Goal: Complete application form

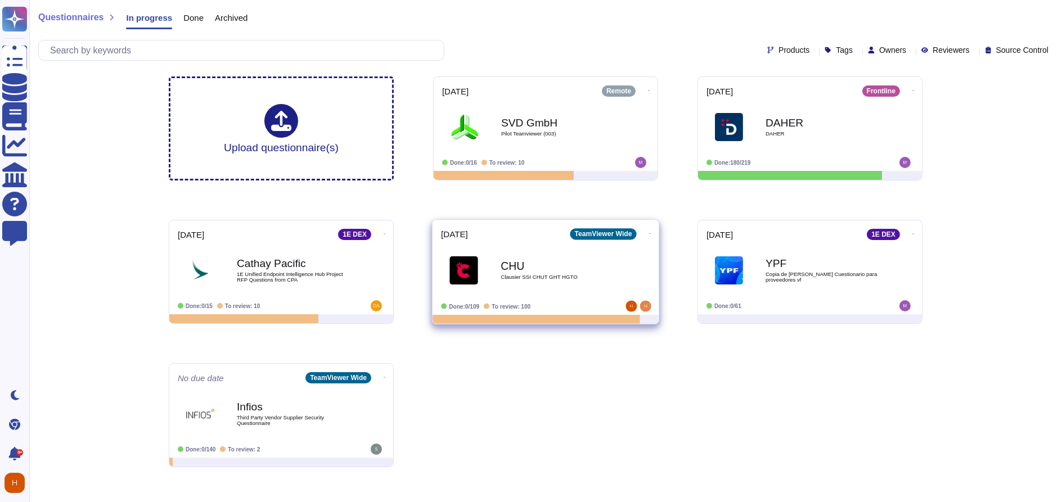
click at [534, 274] on span "Clausier SSI CHUT GHT HGTO" at bounding box center [558, 277] width 114 height 6
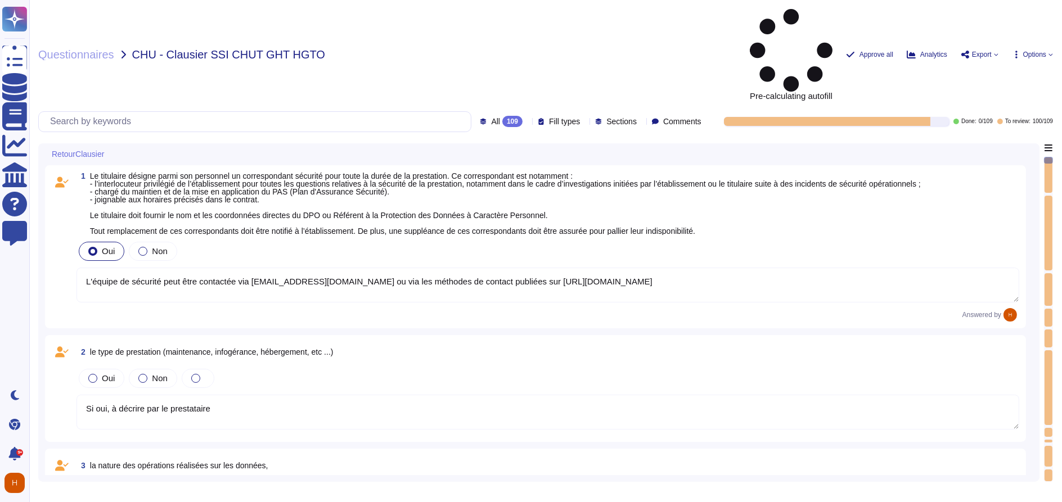
type textarea "L'équipe de sécurité peut être contactée via [EMAIL_ADDRESS][DOMAIN_NAME] ou vi…"
type textarea "Si oui, à décrire par le prestataire"
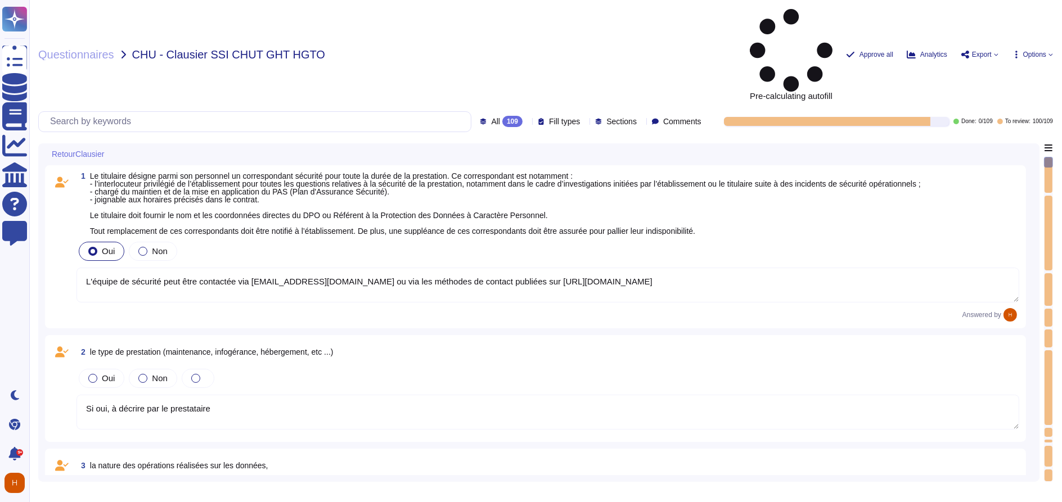
type textarea "Si oui, à décrire par le prestataire"
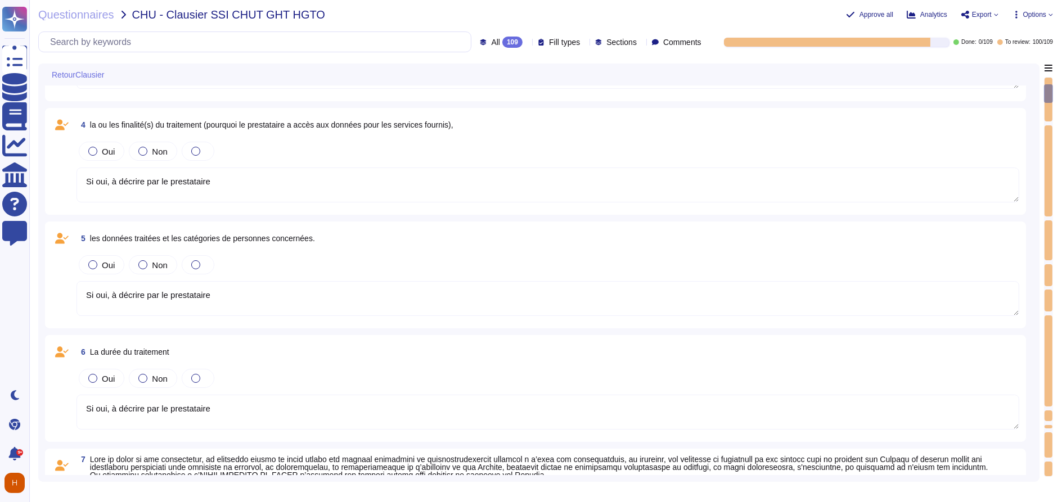
type textarea "TeamViewer respecte les normes internationales de protection des droits de l'ho…"
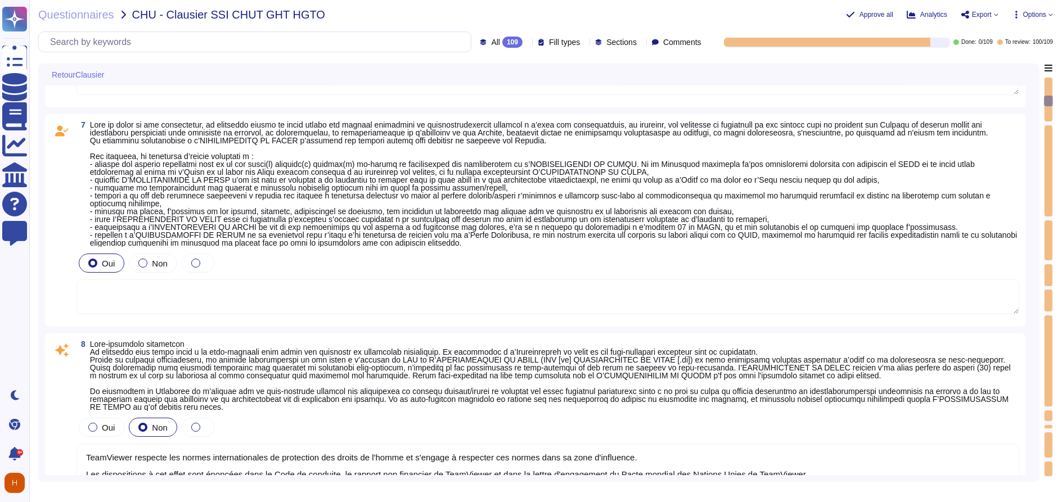
type textarea "non applicable"
type textarea "- Préciser si OK avec le délai demandé"
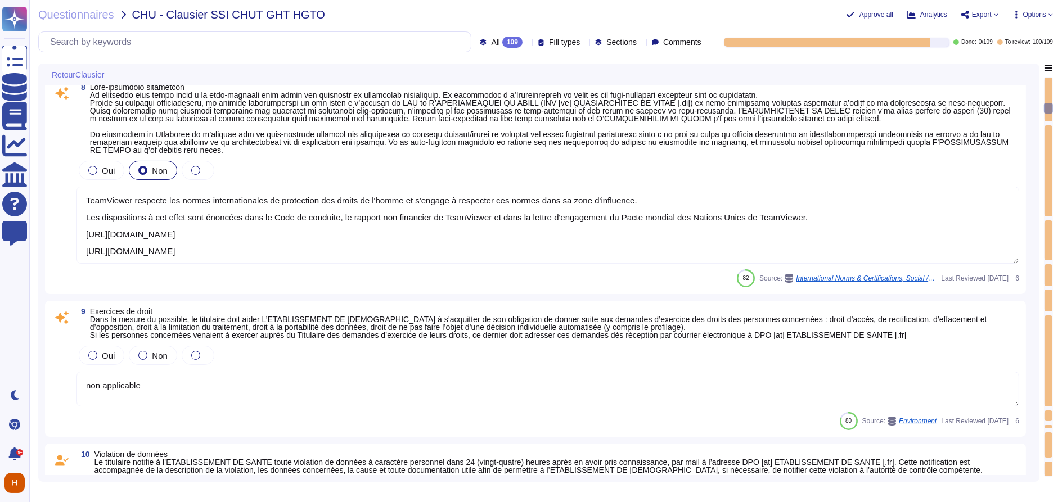
type textarea "TeamViewer a mis en place de nombreuses politiques ESG qui démontrent l'engagem…"
type textarea "[URL][DOMAIN_NAME] Les départements respectifs de TeamViewer effectuent un exam…"
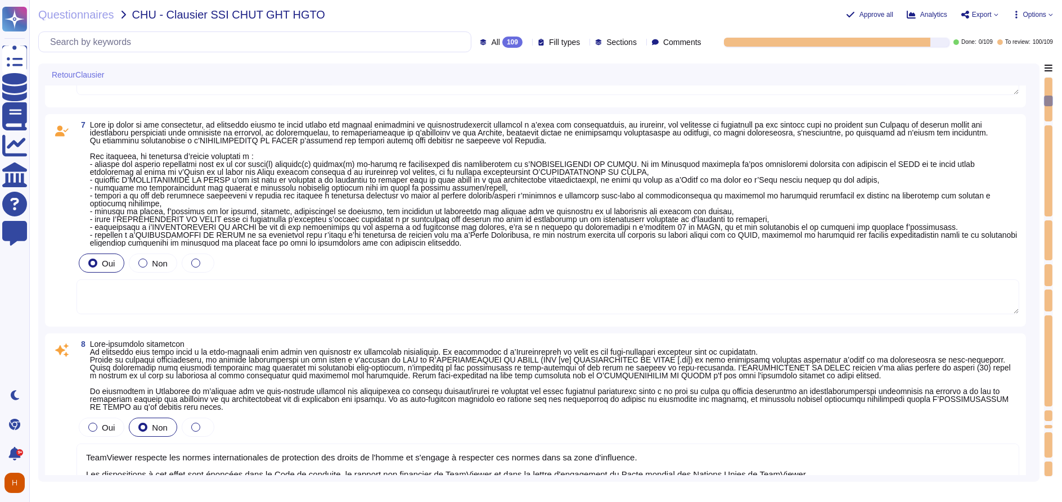
type textarea "Si oui, à décrire par le prestataire"
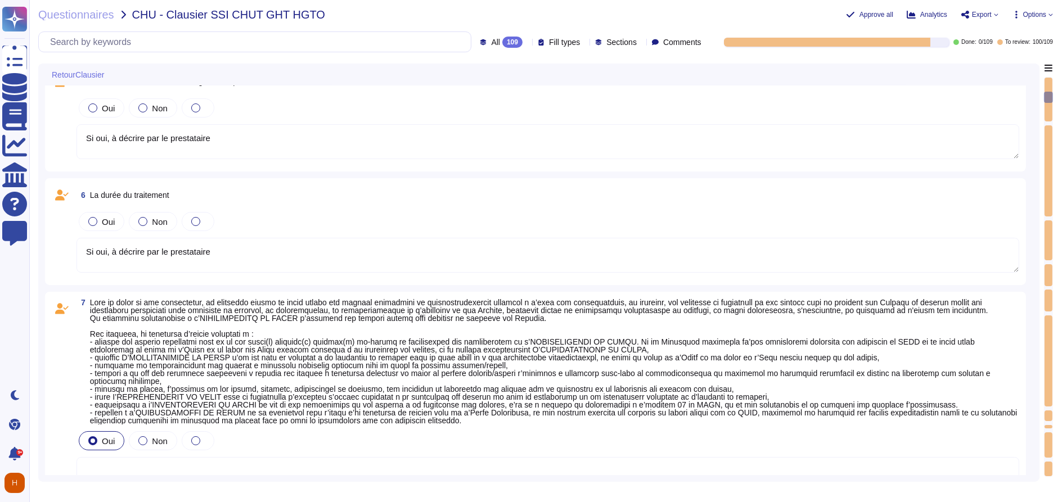
type textarea "Si oui, à décrire par le prestataire"
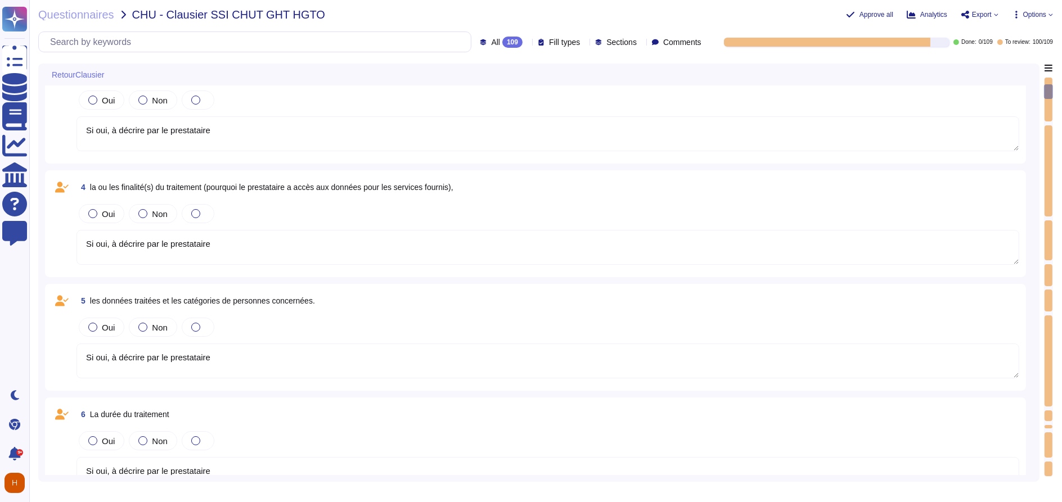
type textarea "L'équipe de sécurité peut être contactée via [EMAIL_ADDRESS][DOMAIN_NAME] ou vi…"
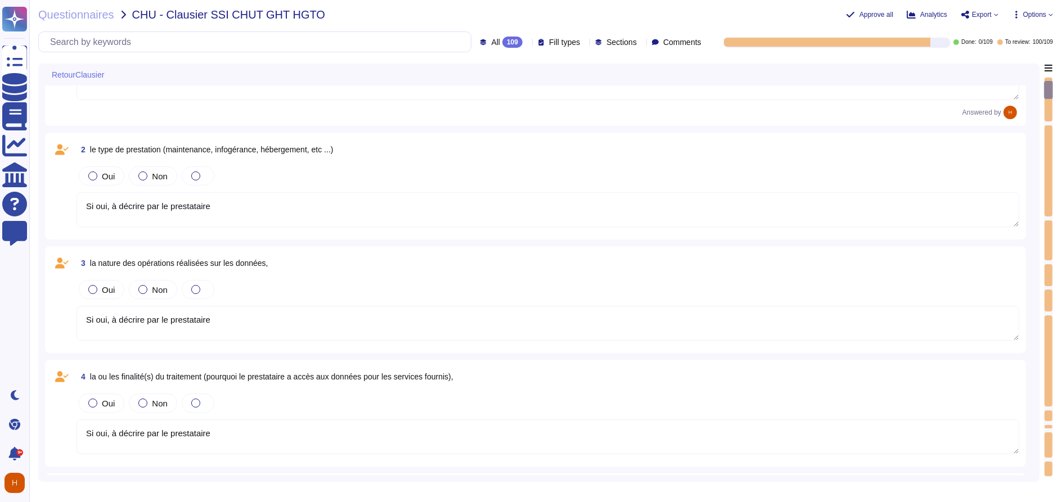
scroll to position [0, 0]
